Goal: Ask a question

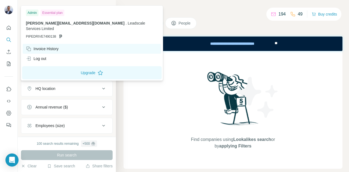
click at [47, 46] on div "Invoice History" at bounding box center [42, 48] width 33 height 5
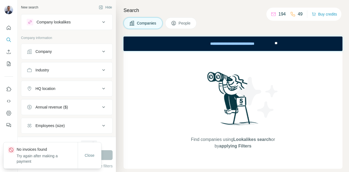
drag, startPoint x: 194, startPoint y: 7, endPoint x: 164, endPoint y: 15, distance: 30.7
click at [195, 7] on h4 "Search" at bounding box center [233, 11] width 219 height 8
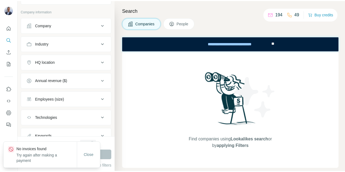
scroll to position [47, 0]
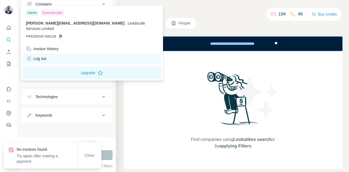
click at [47, 54] on div "Log out" at bounding box center [92, 59] width 139 height 10
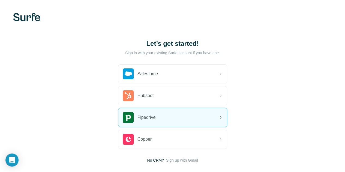
drag, startPoint x: 111, startPoint y: 123, endPoint x: 119, endPoint y: 123, distance: 7.7
click at [118, 123] on div "Pipedrive" at bounding box center [172, 117] width 109 height 19
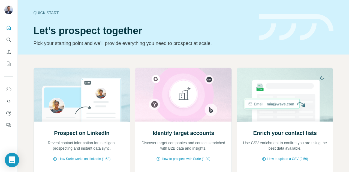
click at [12, 161] on icon "Open Intercom Messenger" at bounding box center [12, 160] width 6 height 7
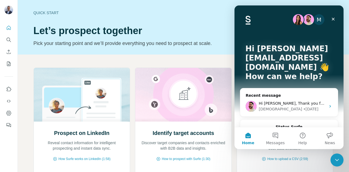
click at [274, 124] on h2 "Status Surfe" at bounding box center [289, 127] width 87 height 6
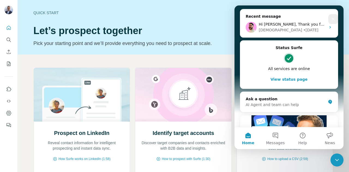
scroll to position [82, 0]
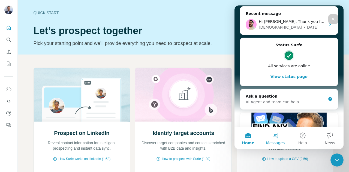
click at [273, 138] on button "Messages" at bounding box center [275, 138] width 27 height 22
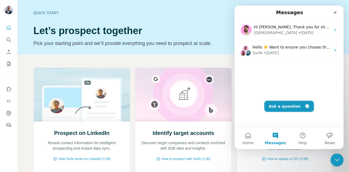
click at [280, 104] on button "Ask a question" at bounding box center [289, 106] width 49 height 11
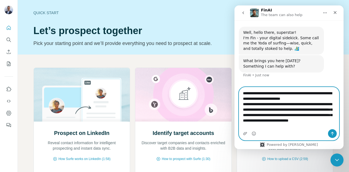
click at [272, 126] on textarea "**********" at bounding box center [289, 108] width 100 height 42
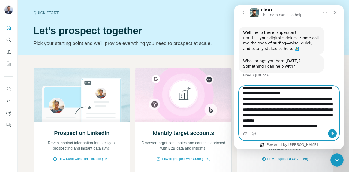
scroll to position [14, 0]
type textarea "**********"
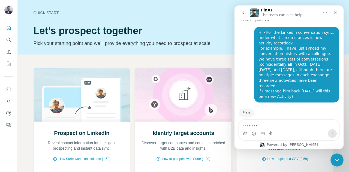
scroll to position [56, 0]
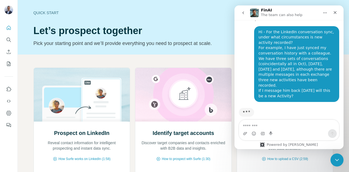
click at [25, 146] on div "Prospect on LinkedIn Reveal contact information for intelligent prospecting and…" at bounding box center [184, 142] width 332 height 175
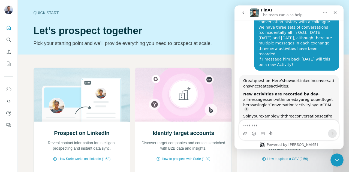
scroll to position [87, 0]
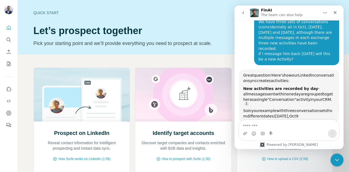
click at [307, 92] on span "grouped" at bounding box center [315, 94] width 16 height 4
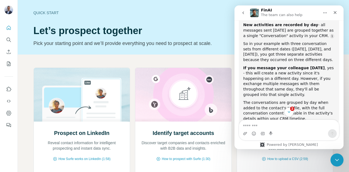
scroll to position [164, 0]
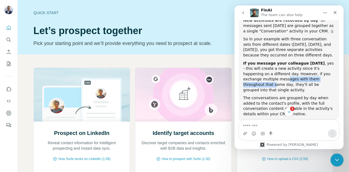
drag, startPoint x: 251, startPoint y: 75, endPoint x: 310, endPoint y: 73, distance: 59.0
click at [310, 73] on div "If you message your colleague tomorrow , yes - this will create a new activity …" at bounding box center [289, 77] width 92 height 32
drag, startPoint x: 272, startPoint y: 82, endPoint x: 306, endPoint y: 80, distance: 34.2
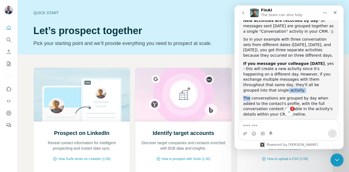
click at [305, 80] on div "Great question! Here's how our LinkedIn conversation sync creates activities: N…" at bounding box center [289, 61] width 92 height 112
drag, startPoint x: 306, startPoint y: 80, endPoint x: 292, endPoint y: 84, distance: 14.7
click at [306, 79] on div "If you message your colleague tomorrow , yes - this will create a new activity …" at bounding box center [289, 77] width 92 height 32
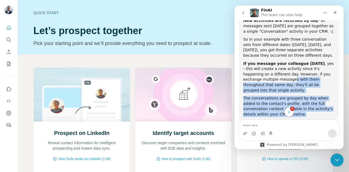
drag, startPoint x: 269, startPoint y: 103, endPoint x: 260, endPoint y: 73, distance: 31.1
click at [259, 74] on div "Great question! Here's how our LinkedIn conversation sync creates activities: N…" at bounding box center [289, 61] width 92 height 112
click at [260, 73] on div "If you message your colleague tomorrow , yes - this will create a new activity …" at bounding box center [289, 77] width 92 height 32
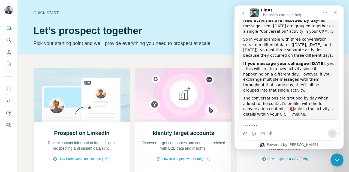
scroll to position [183, 0]
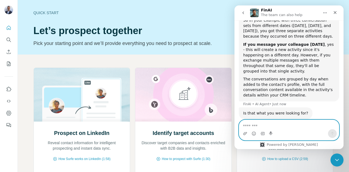
click at [266, 121] on textarea "Message…" at bounding box center [289, 124] width 100 height 9
type textarea "**********"
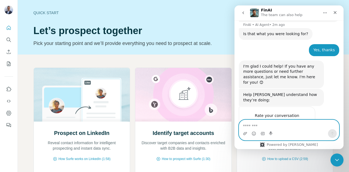
scroll to position [257, 0]
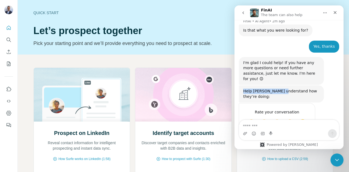
drag, startPoint x: 244, startPoint y: 75, endPoint x: 283, endPoint y: 71, distance: 39.5
click at [280, 89] on div "Help FinAI understand how they’re doing:" at bounding box center [281, 94] width 76 height 11
